Goal: Task Accomplishment & Management: Complete application form

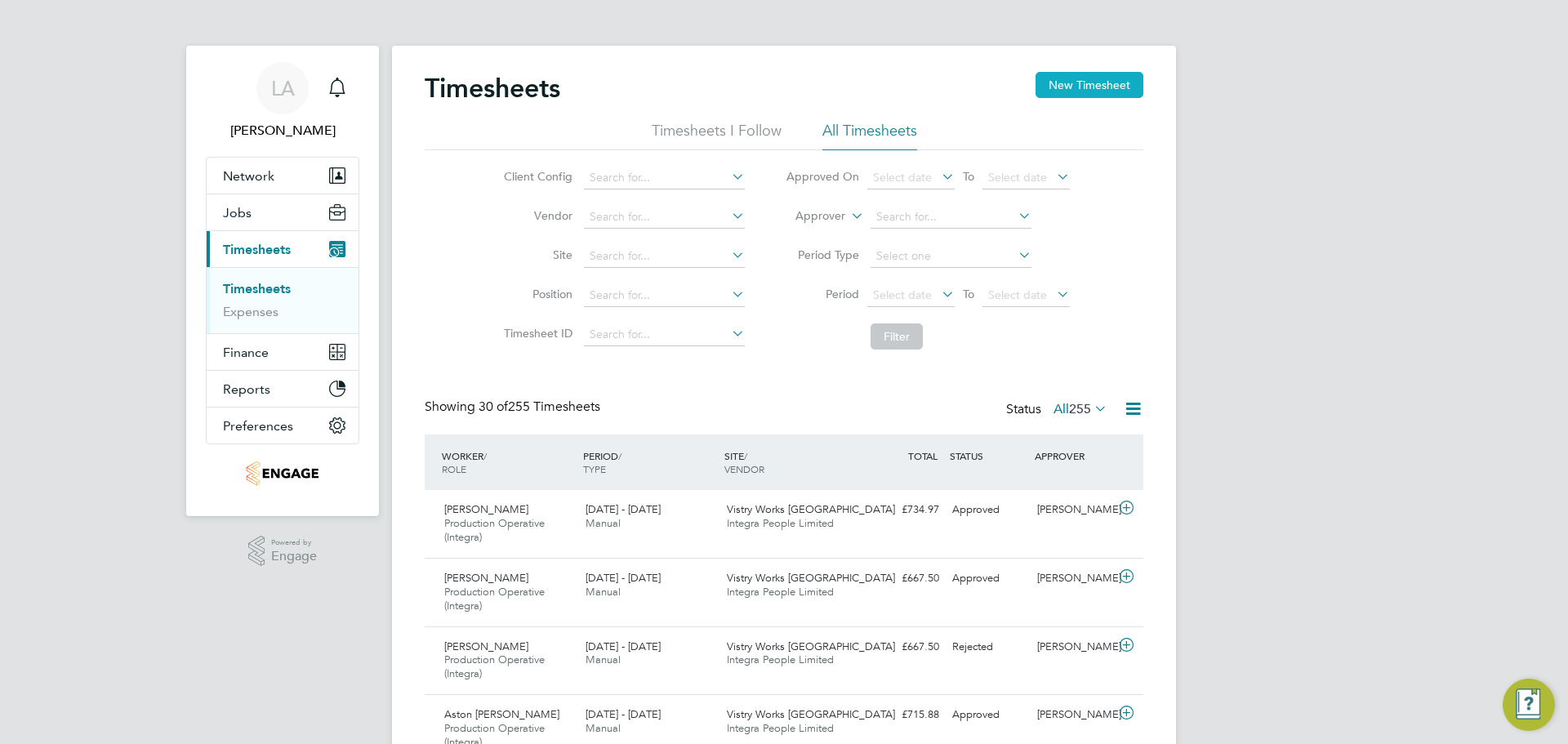
click at [1103, 87] on button "New Timesheet" at bounding box center [1089, 85] width 107 height 26
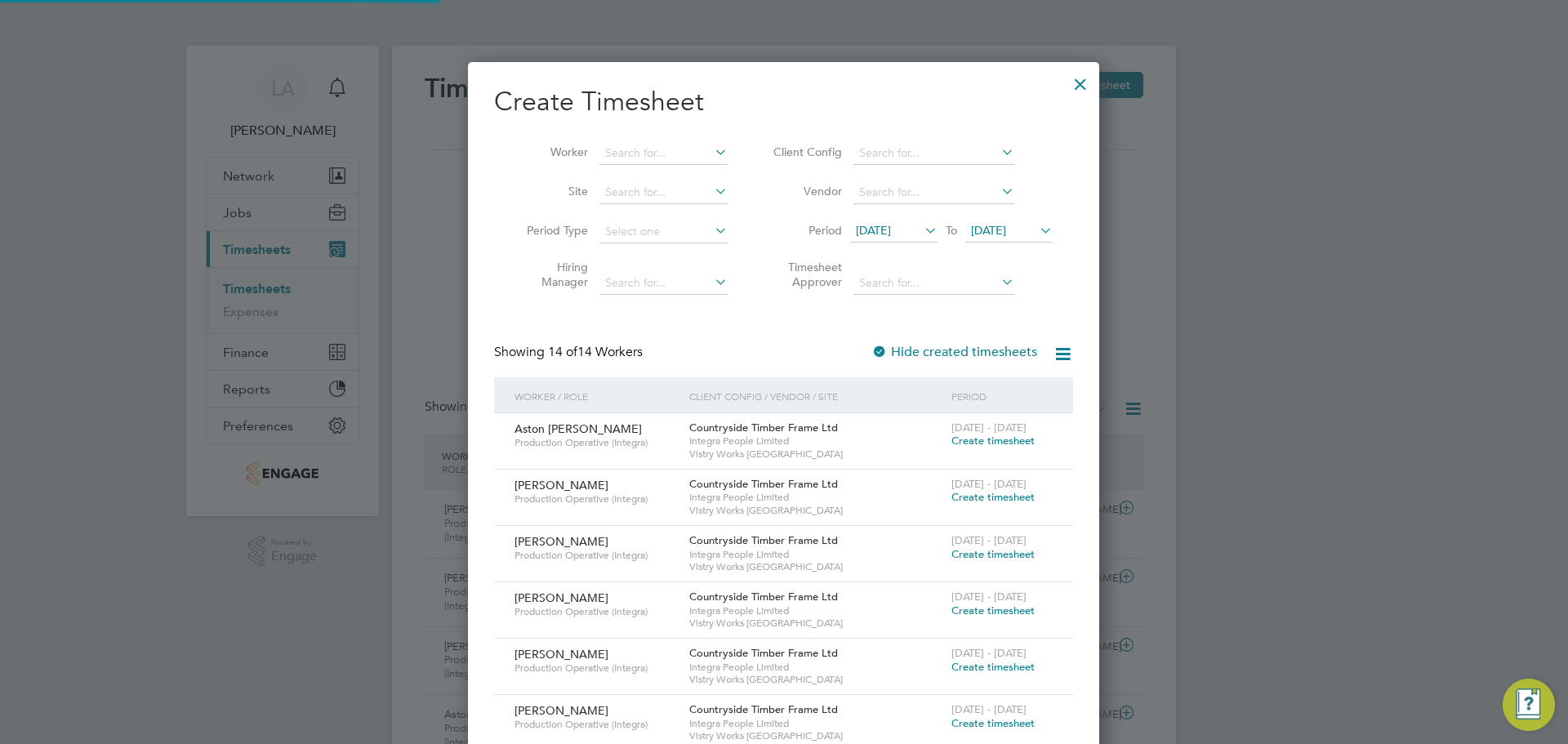
scroll to position [1174, 632]
click at [671, 144] on input at bounding box center [663, 153] width 129 height 23
click at [672, 174] on li "Aston [PERSON_NAME]" at bounding box center [667, 175] width 138 height 22
type input "Aston [PERSON_NAME]"
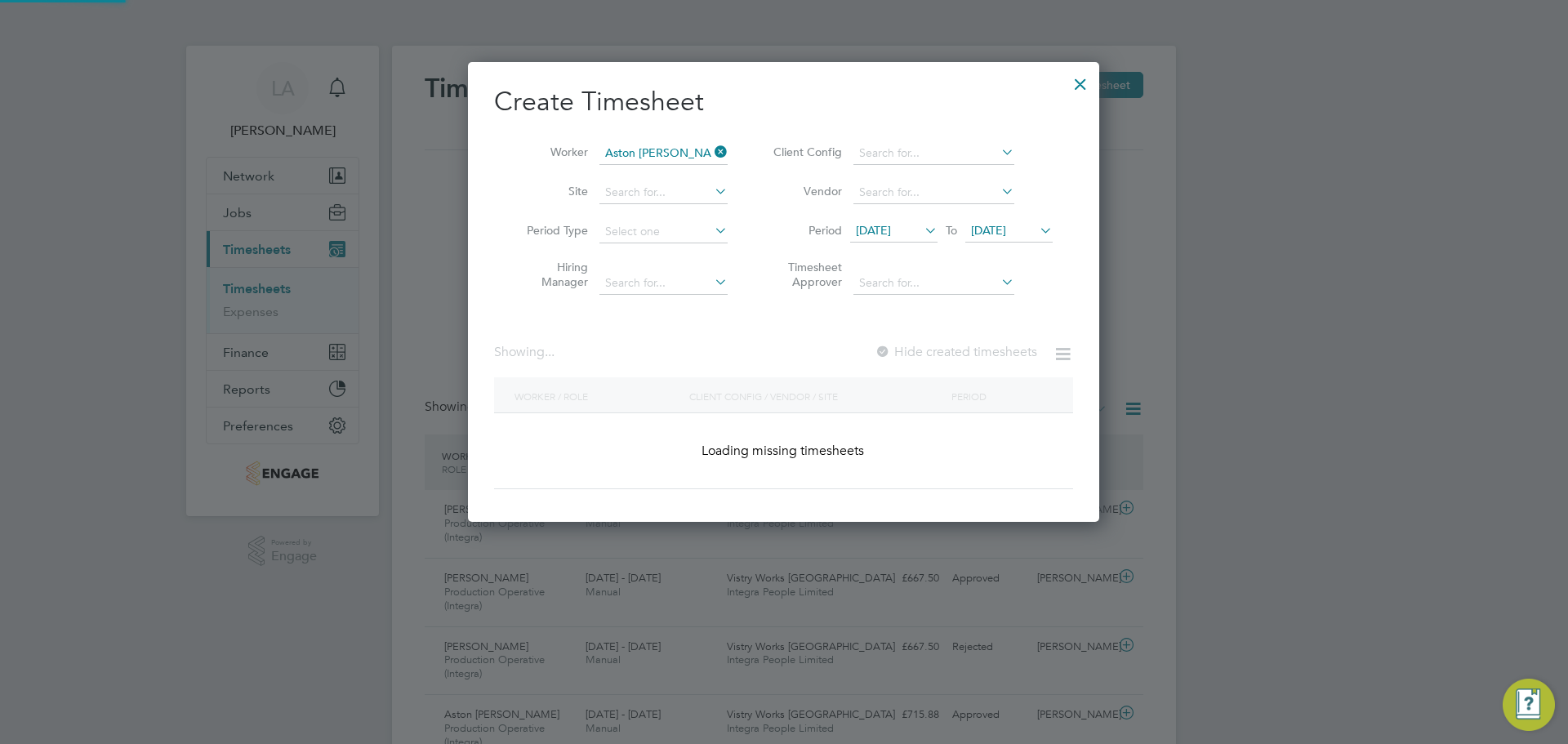
scroll to position [440, 632]
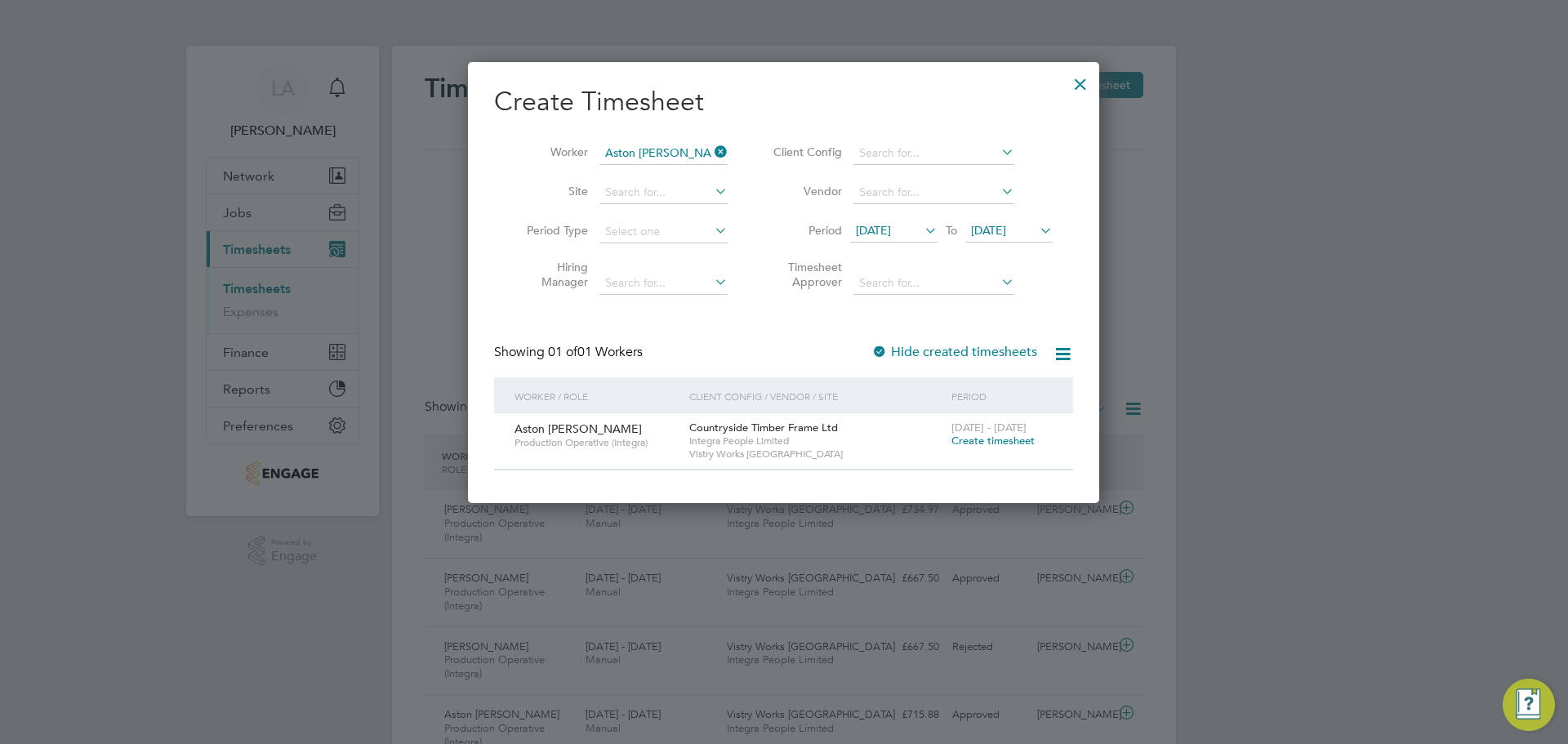
click at [1004, 443] on span "Create timesheet" at bounding box center [993, 441] width 83 height 14
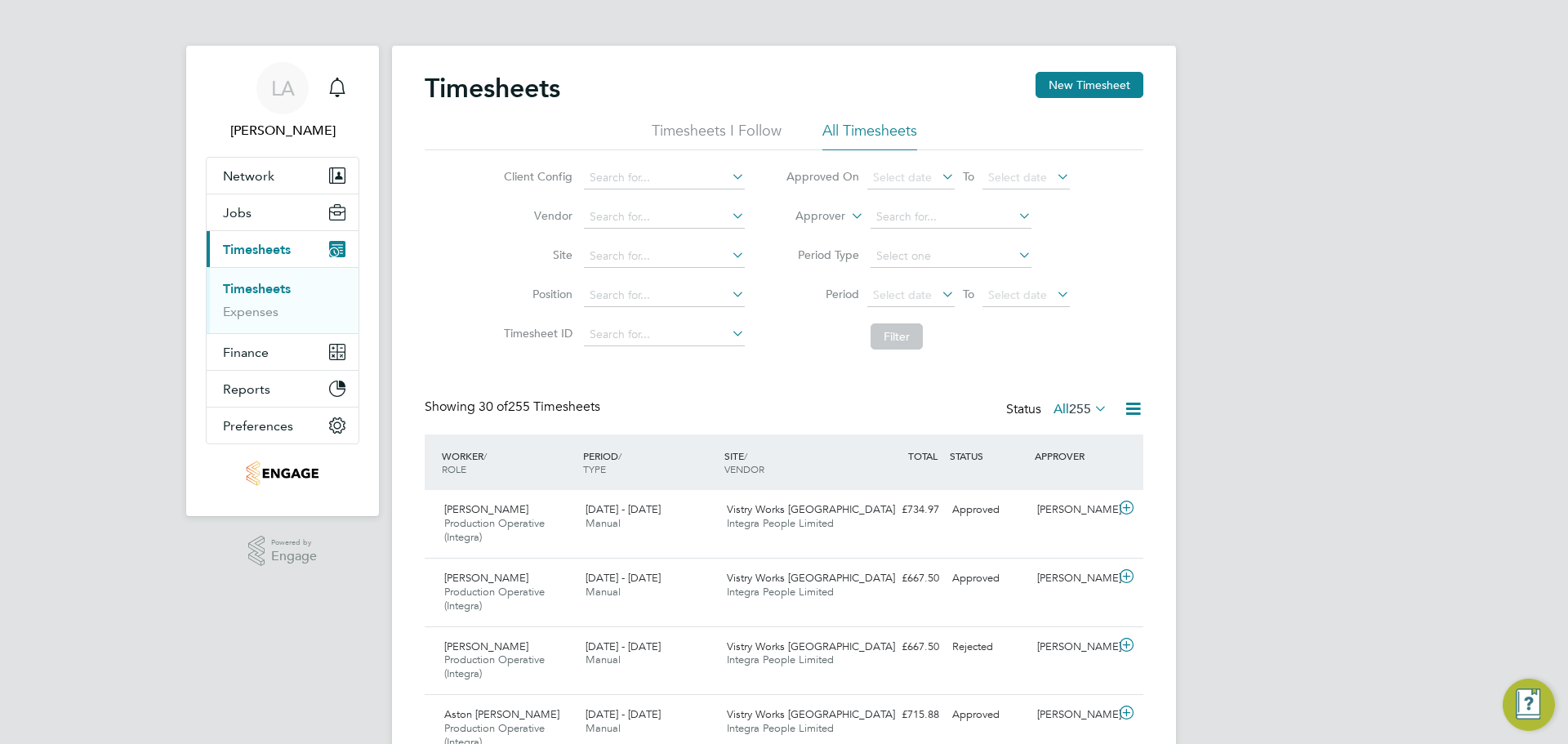
scroll to position [55, 142]
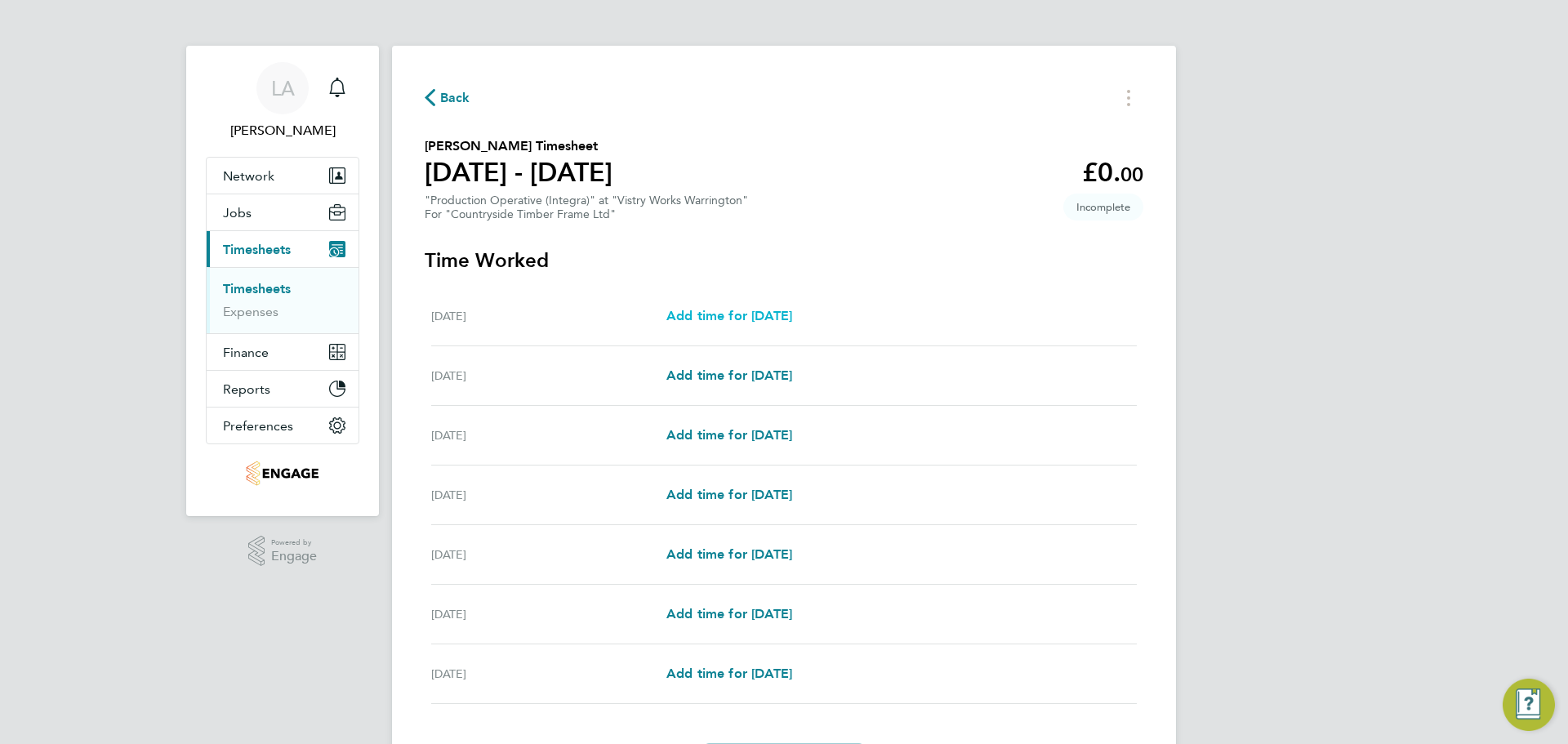
click at [719, 315] on span "Add time for [DATE]" at bounding box center [729, 316] width 126 height 15
click at [719, 315] on app-root "LA [PERSON_NAME] Notifications Applications: Network Team Members Businesses Si…" at bounding box center [784, 424] width 1568 height 848
select select "15"
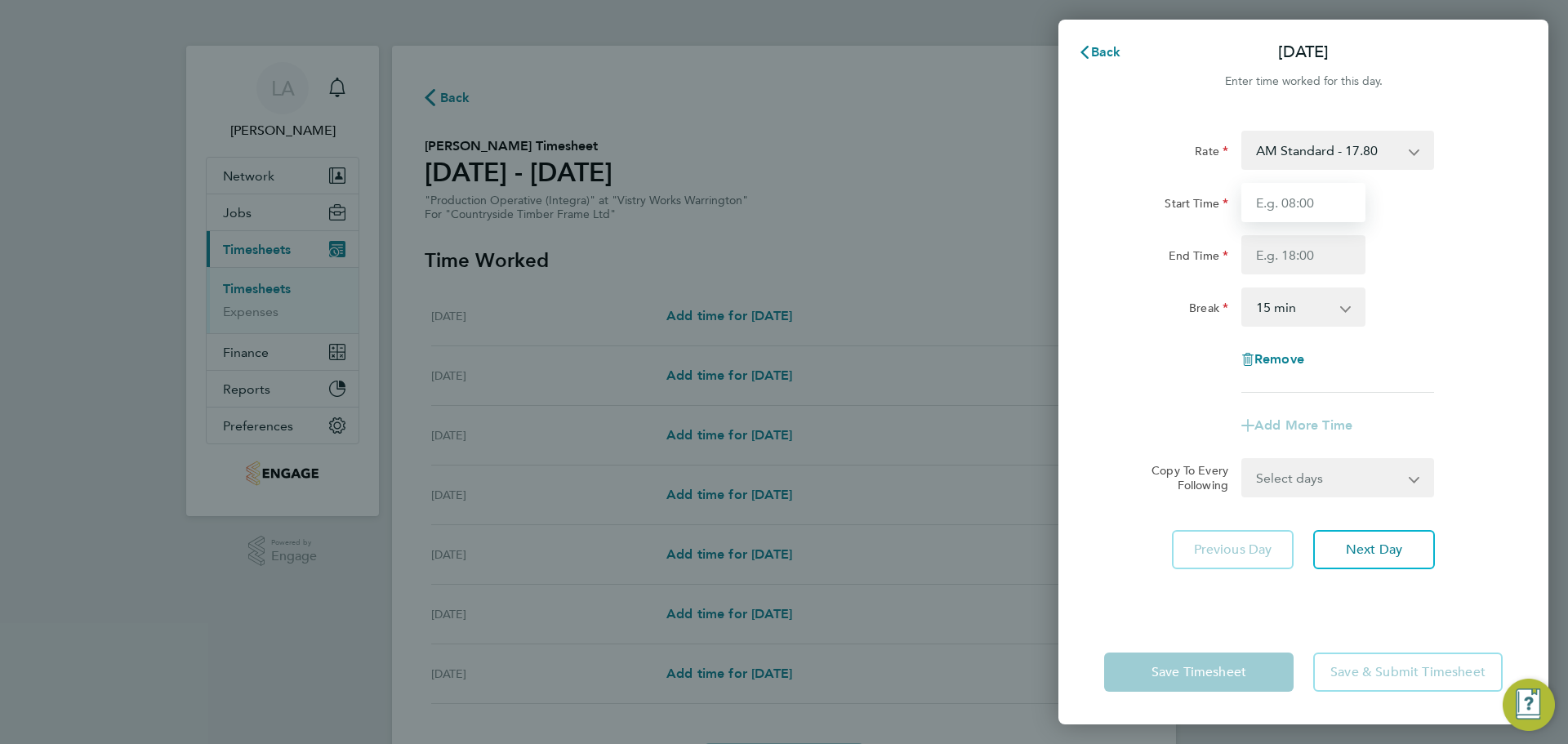
click at [1311, 195] on input "Start Time" at bounding box center [1303, 202] width 124 height 39
click at [1091, 47] on span "Back" at bounding box center [1106, 52] width 30 height 15
